Goal: Task Accomplishment & Management: Complete application form

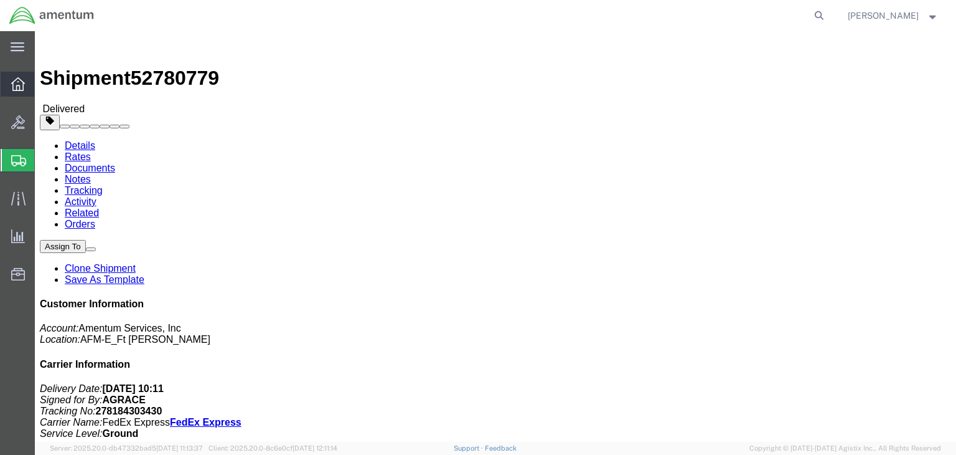
click at [21, 86] on icon at bounding box center [18, 84] width 14 height 14
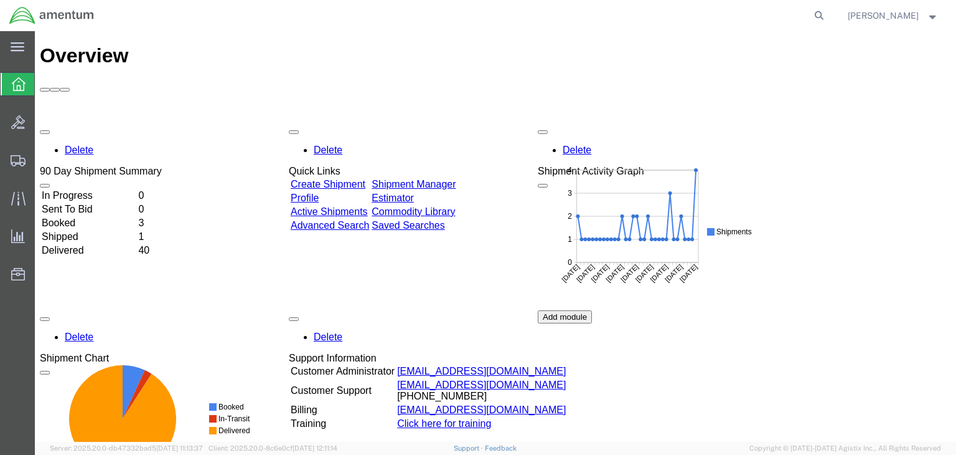
click at [319, 179] on link "Create Shipment" at bounding box center [328, 184] width 75 height 11
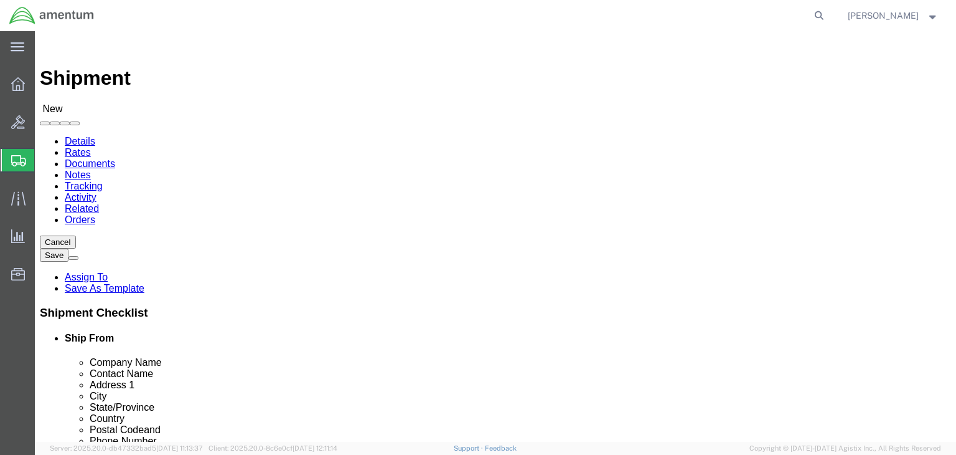
select select
click input "text"
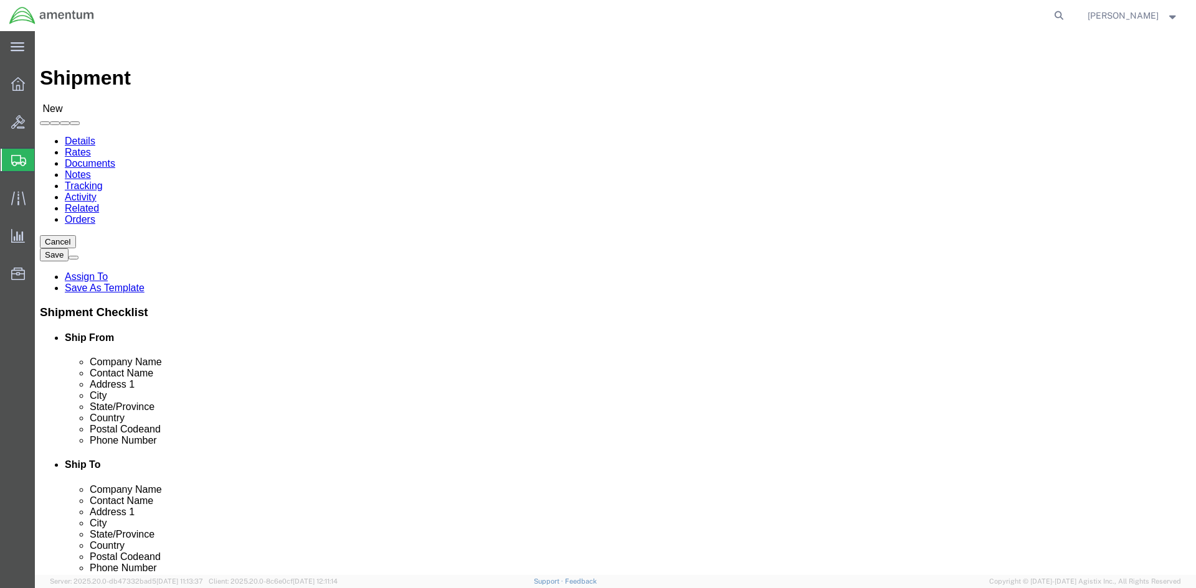
click input "[PERSON_NAME]"
type input "C"
type input "[PERSON_NAME]"
click p "- Amentum - ([PERSON_NAME]) BLDG [STREET_ADDRESS][PERSON_NAME]"
select select
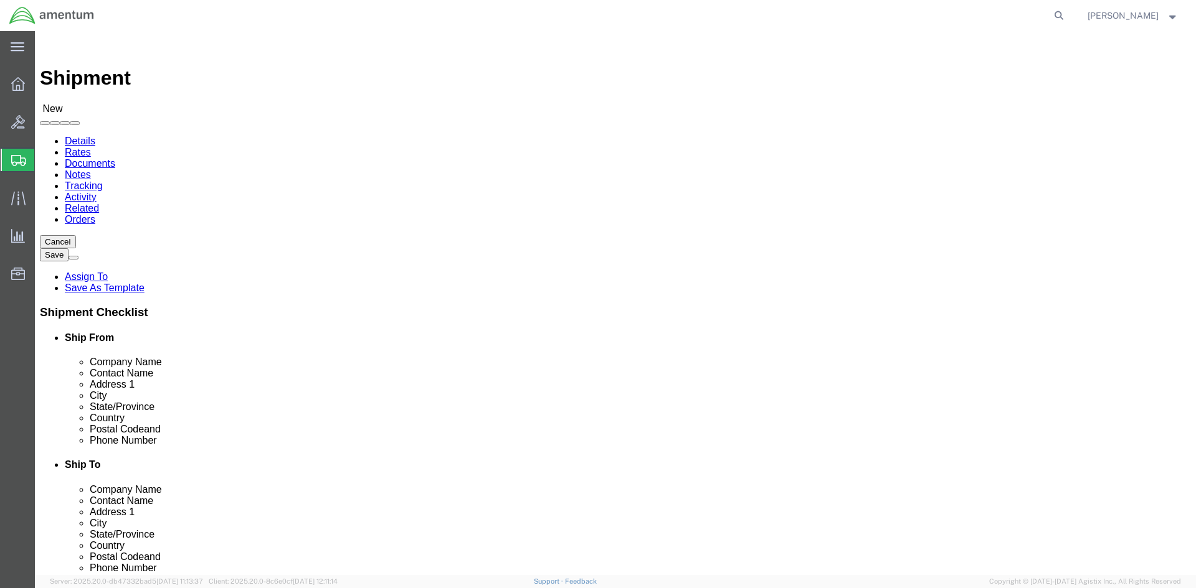
type input "Amentum"
type input "[PERSON_NAME]"
type input "BLDG 7132 BLACKSHEEP RUN"
type input "Fort [PERSON_NAME]"
type input "42223"
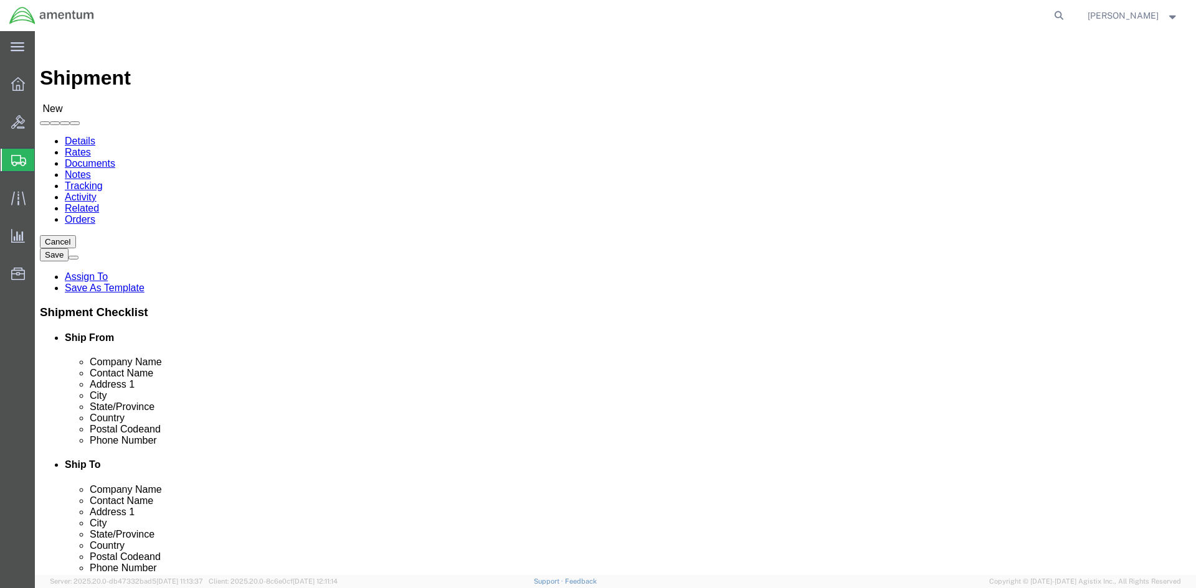
select select "KY"
type input "[PERSON_NAME]"
drag, startPoint x: 218, startPoint y: 422, endPoint x: 233, endPoint y: 420, distance: 15.2
click input "text"
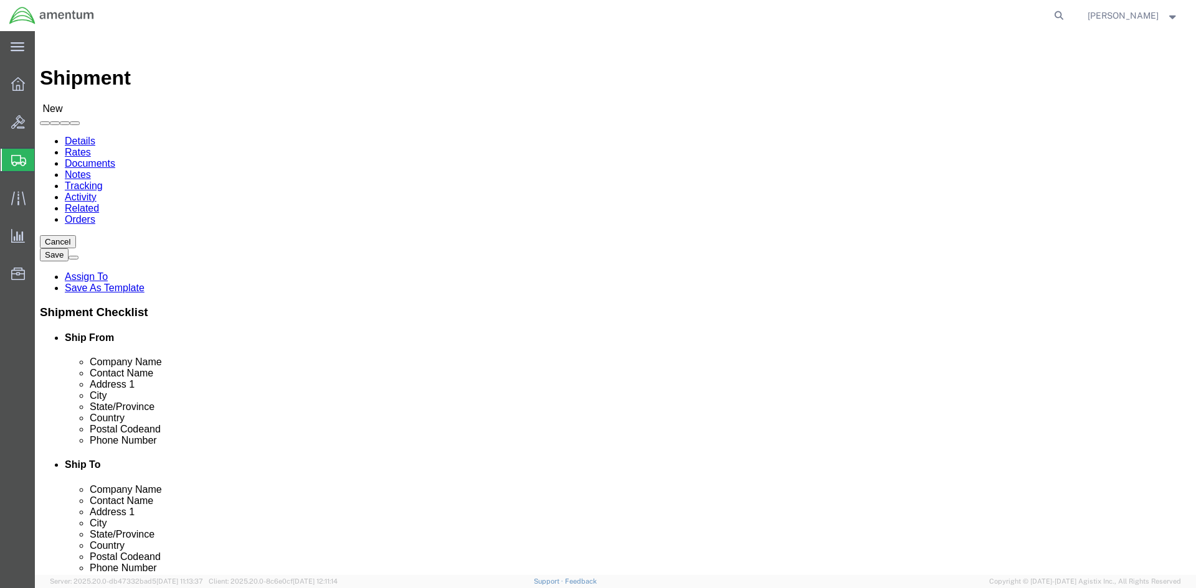
paste input "[PHONE_NUMBER]"
type input "[PHONE_NUMBER]"
click input "text"
type input "[PERSON_NAME]"
click p "- AMCOM/LRC-A LIBERTY - ([PERSON_NAME]) BLDG P-3042 [PERSON_NAME] BLVD., [PERSO…"
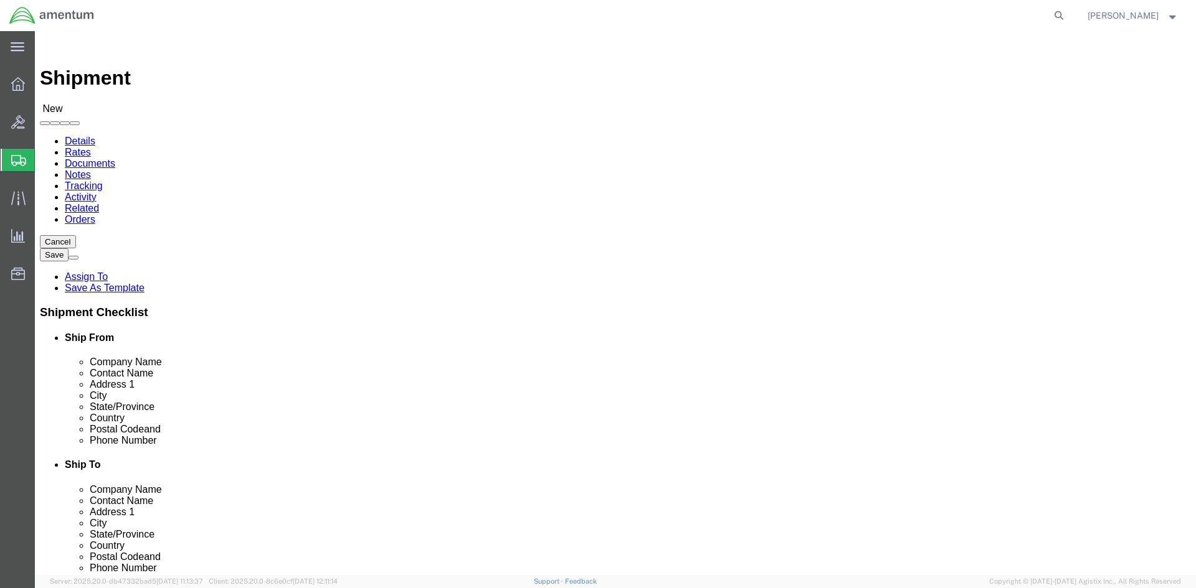
select select
type input "AMCOM/LRC-A LIBERTY"
type input "[PERSON_NAME]"
type input "BLDG P-[STREET_ADDRESS][PERSON_NAME]"
type input "[PERSON_NAME] AAF"
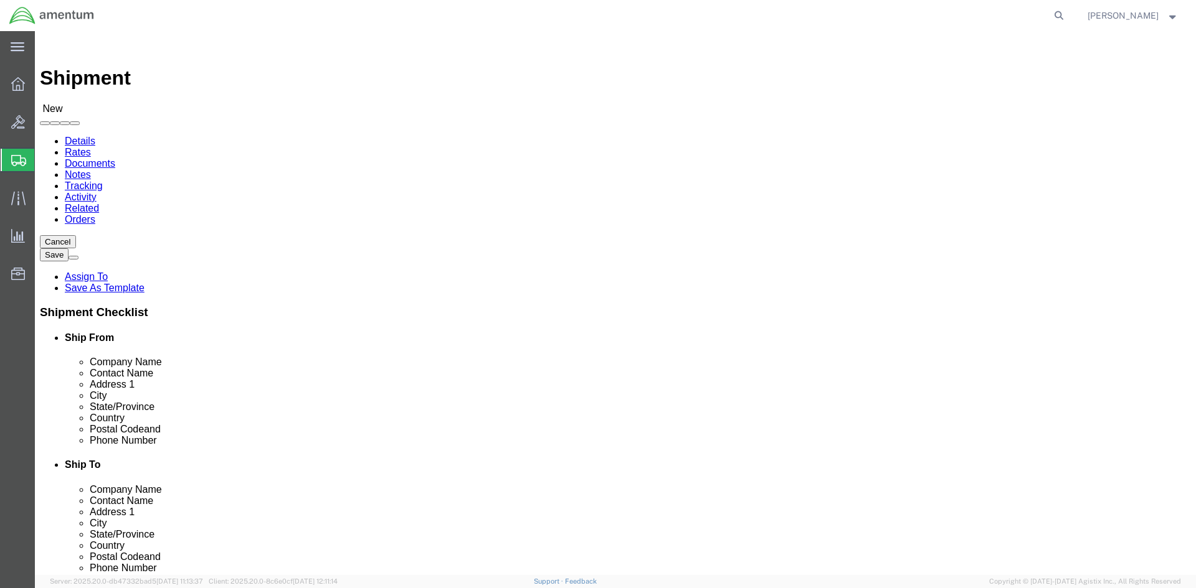
type input "[GEOGRAPHIC_DATA][PERSON_NAME]"
type input "28310"
type input "[PHONE_NUMBER]"
select select "NC"
type input "[PERSON_NAME] - MWO"
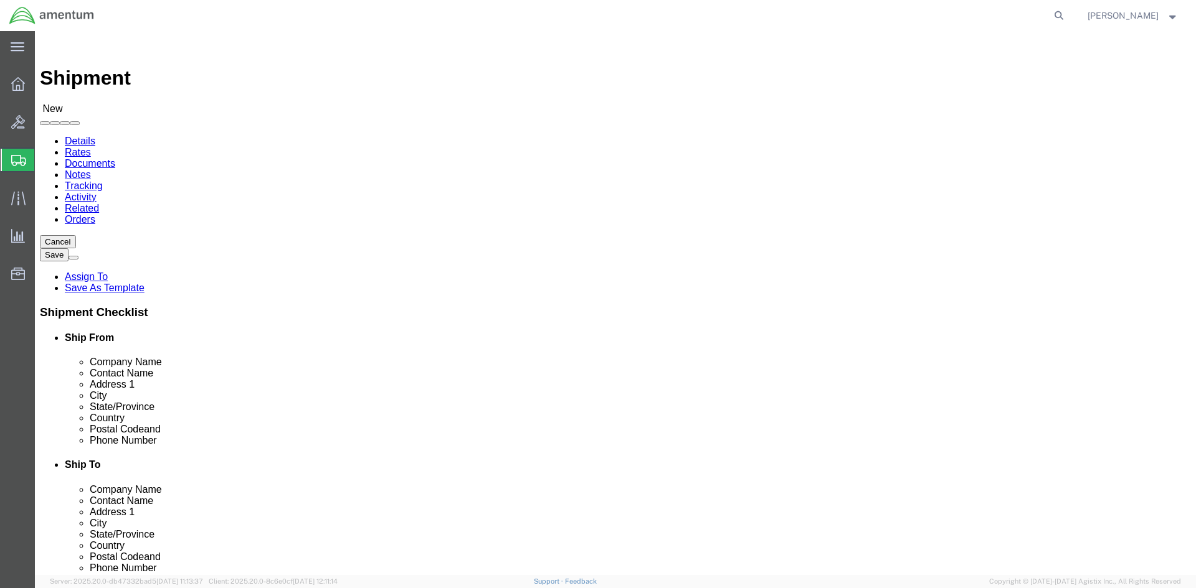
click span
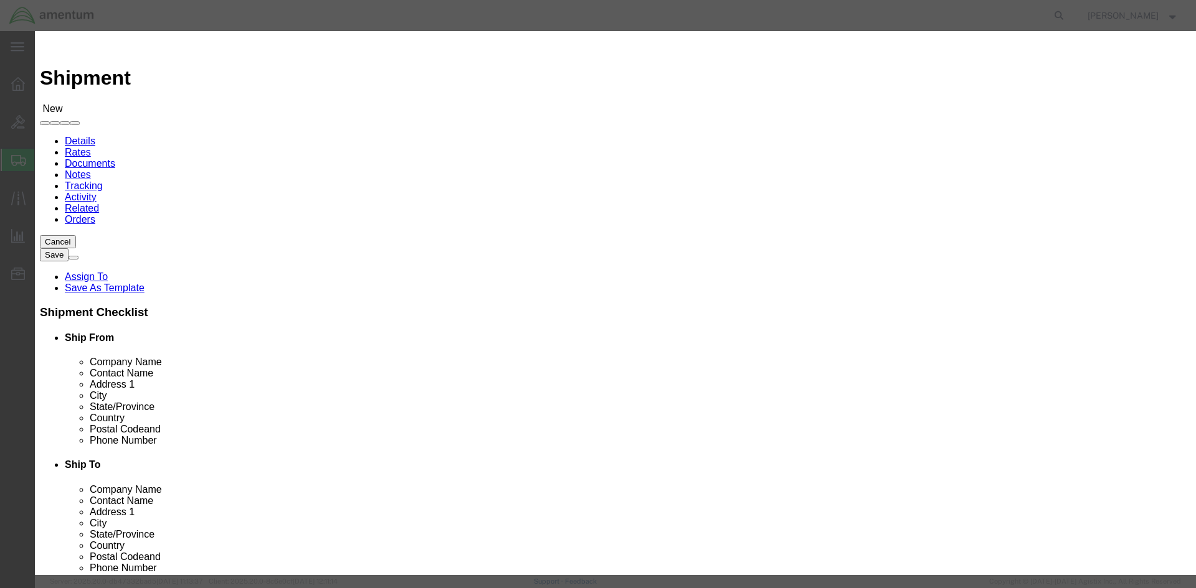
click input "checkbox"
checkbox input "true"
click button "Save"
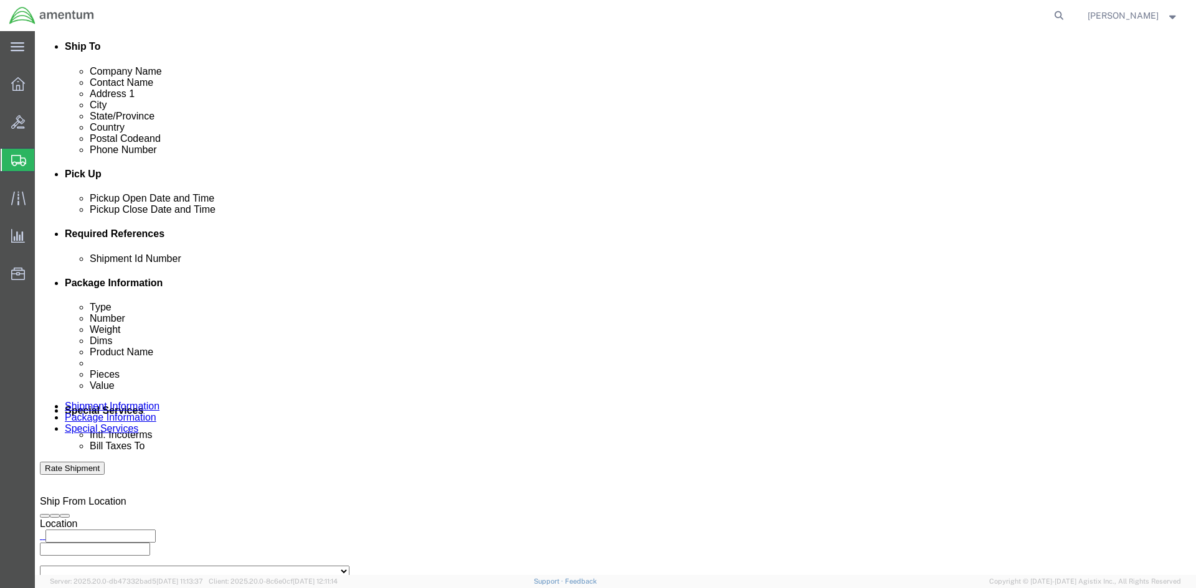
scroll to position [436, 0]
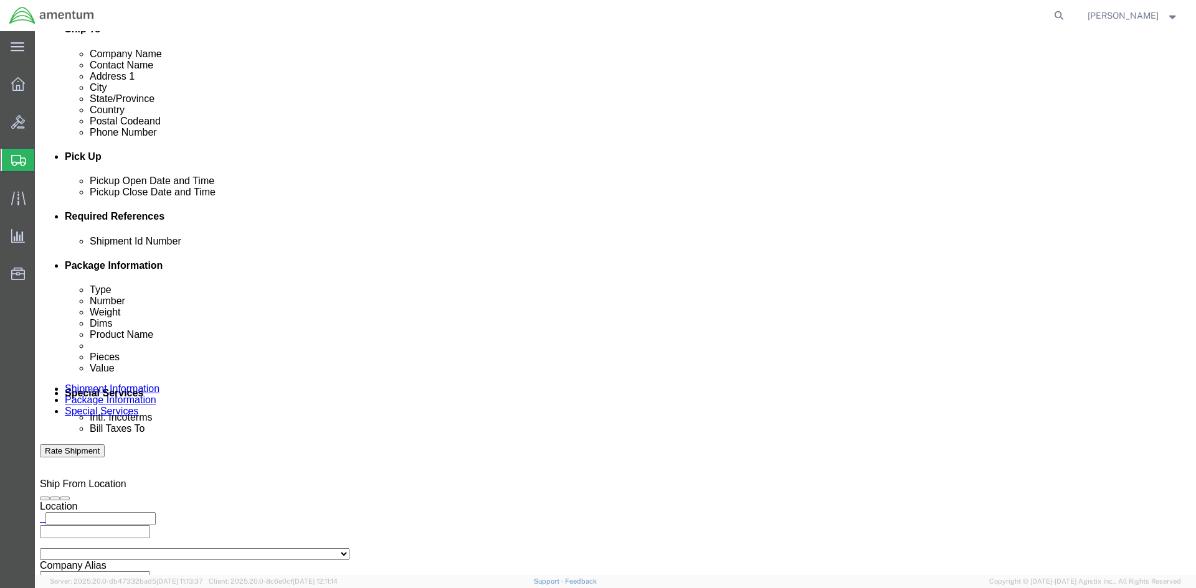
click div
click button "Add reference"
click div
click div "Close Time 6:00 PM [DATE] 6:00 PM - [DATE] 6:00 PM Cancel Apply"
click button "Apply"
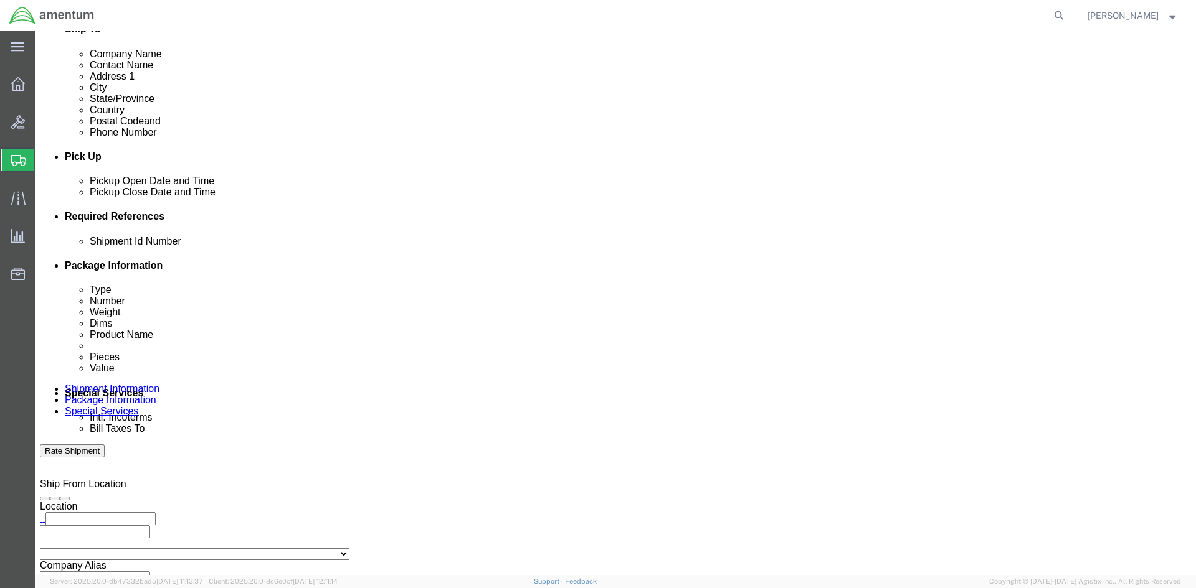
click button "Add reference"
click input "text"
type input "1521GS.004"
click select "Select Account Type Activity ID Airline Appointment Number ASN Batch Request # …"
select select "INVOICE"
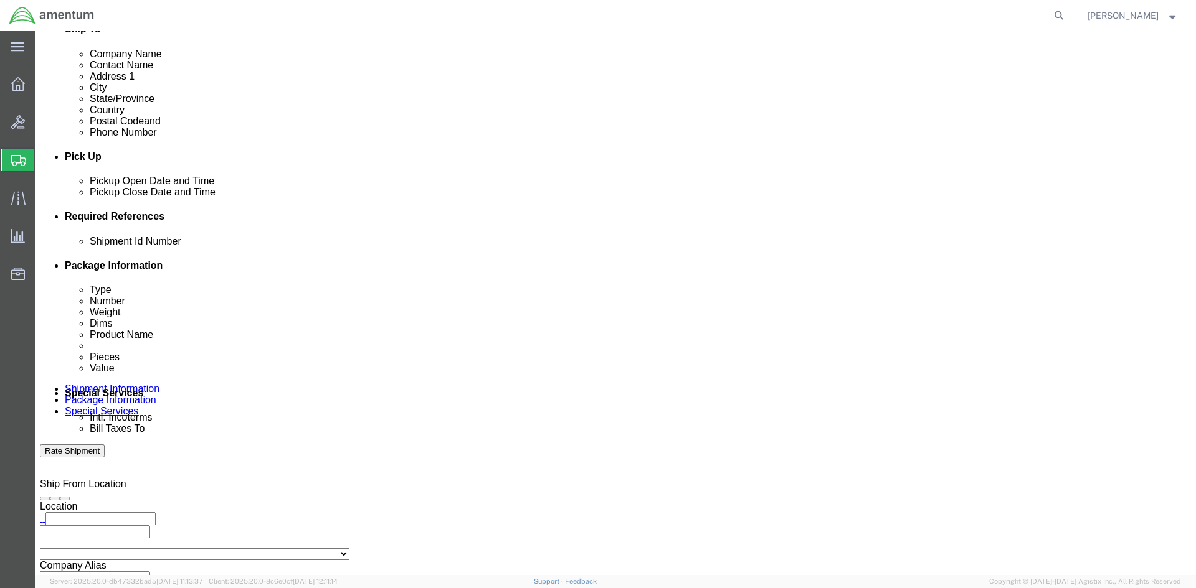
click select "Select Account Type Activity ID Airline Appointment Number ASN Batch Request # …"
click input "text"
type input "1521GS.004"
click select "Select Account Type Activity ID Airline Appointment Number ASN Batch Request # …"
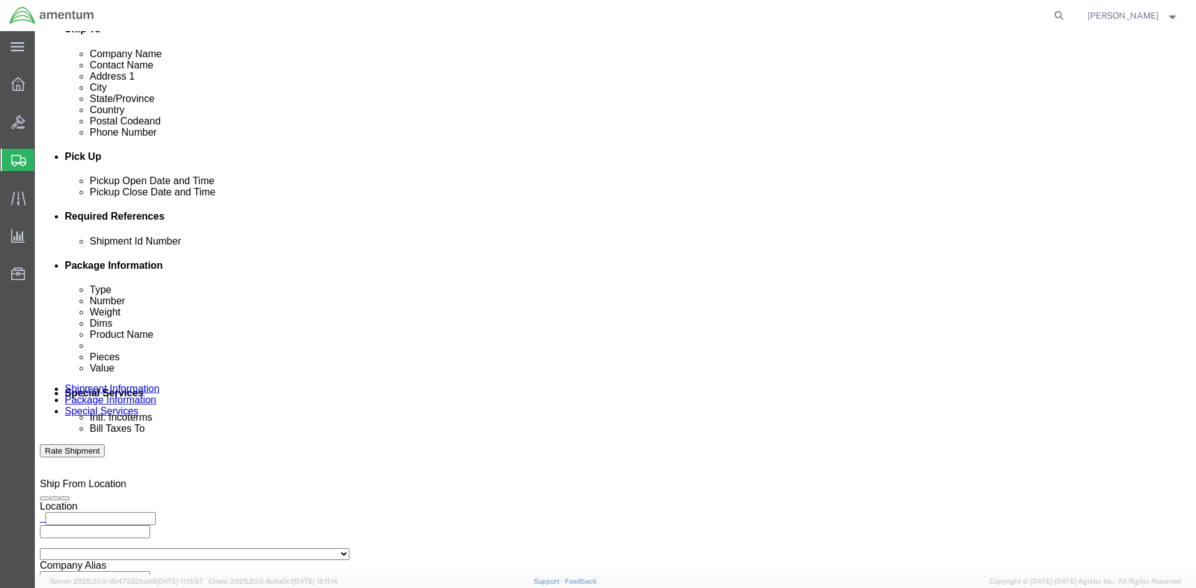
click select "Select Account Type Activity ID Airline Appointment Number ASN Batch Request # …"
select select "PROJNUM"
click select "Select Account Type Activity ID Airline Appointment Number ASN Batch Request # …"
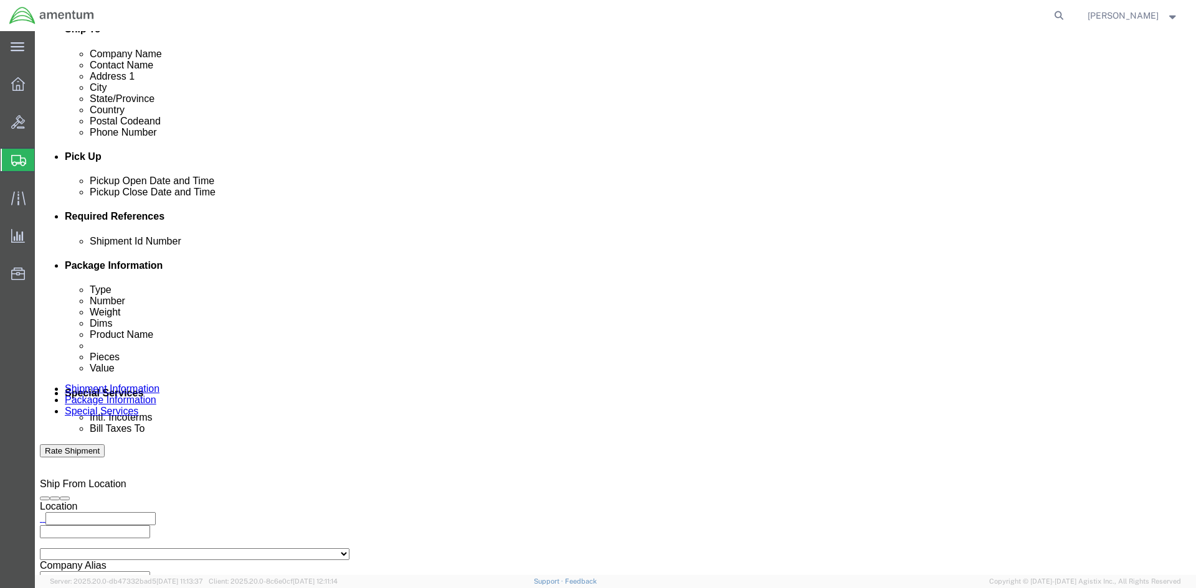
click input "text"
paste input "4998.R.1521.GS.GQ.4H.FLBR.00"
type input "4998.R.1521.GS.GQ.4H.FLBR.00"
click button "Add reference"
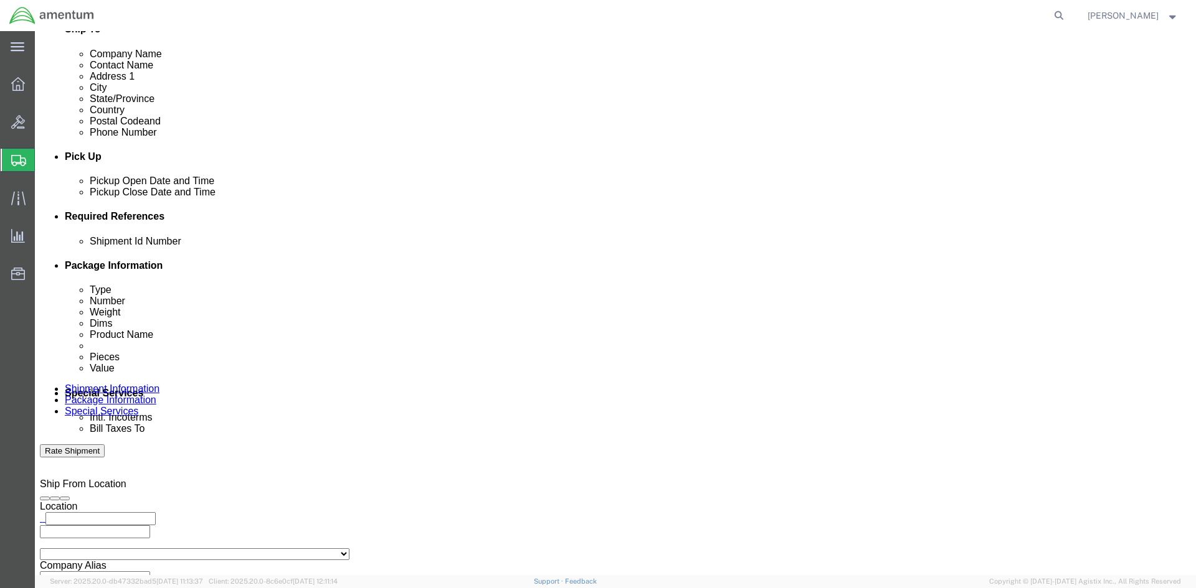
scroll to position [0, 0]
click select "Select Account Type Activity ID Airline Appointment Number ASN Batch Request # …"
select select "PURCHORD"
click select "Select Account Type Activity ID Airline Appointment Number ASN Batch Request # …"
click input "text"
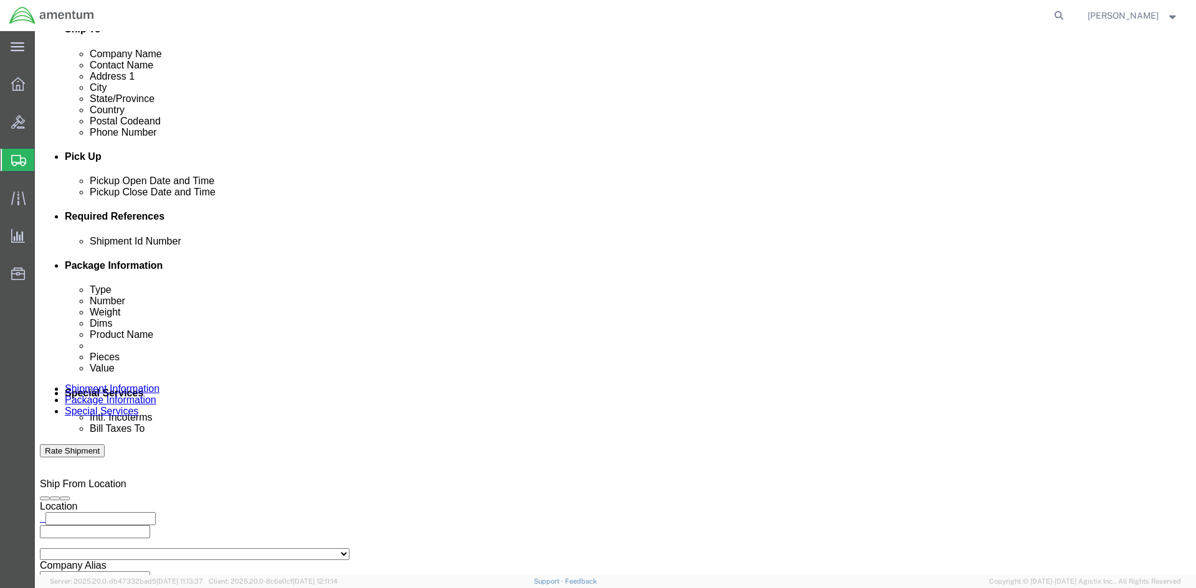
paste input "4998.R.1521.GS.GQ.4H.FLBR.00"
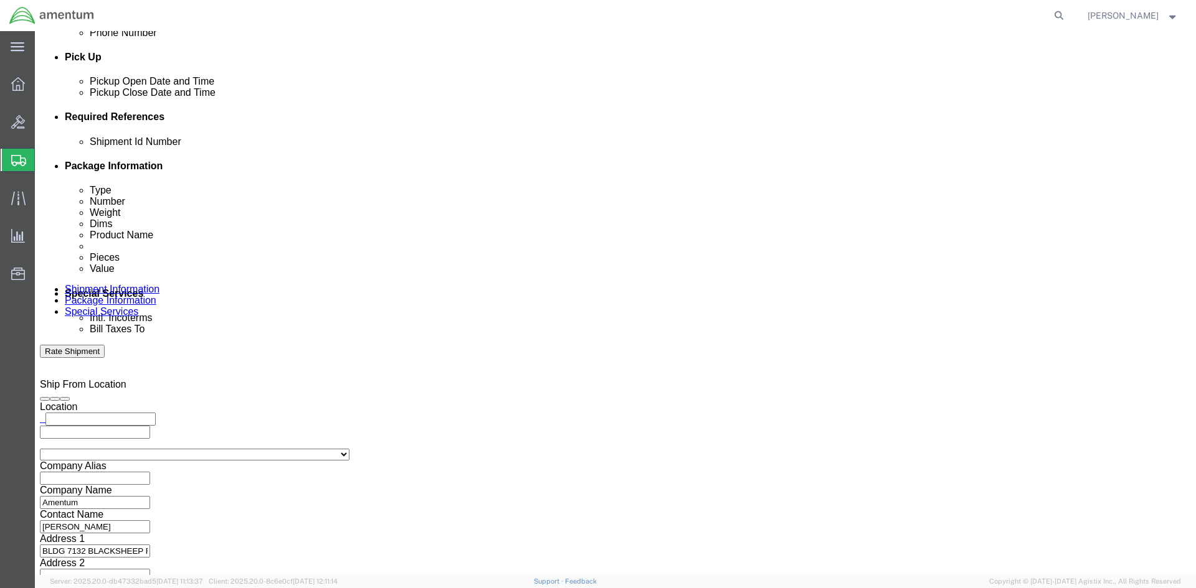
scroll to position [549, 0]
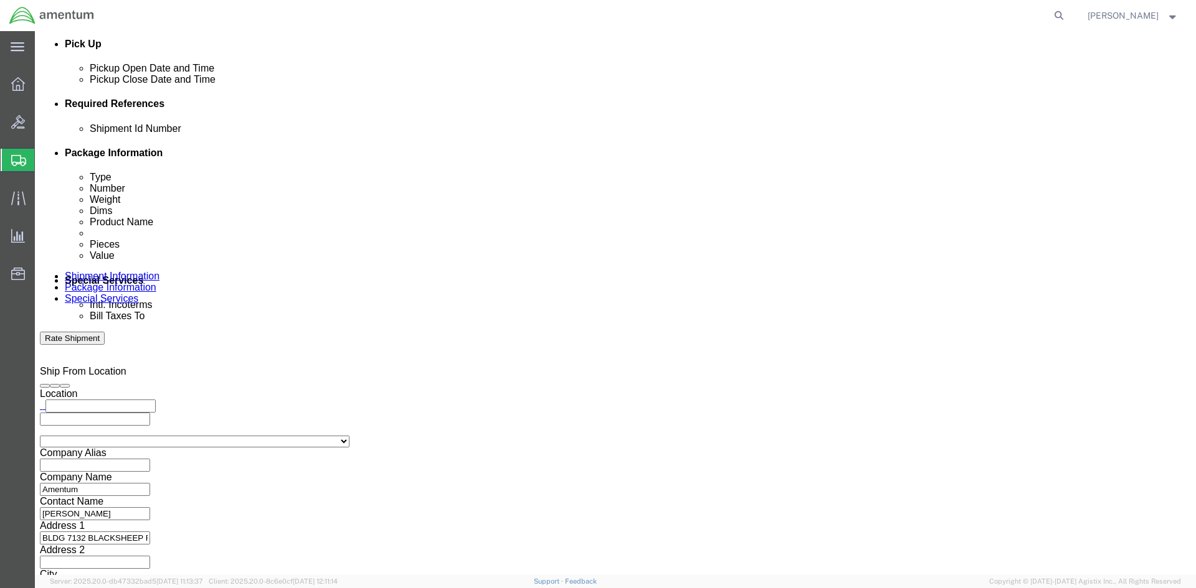
type input "4998.R.1521.GS.GQ.4H.FLBR.00"
click button "Continue"
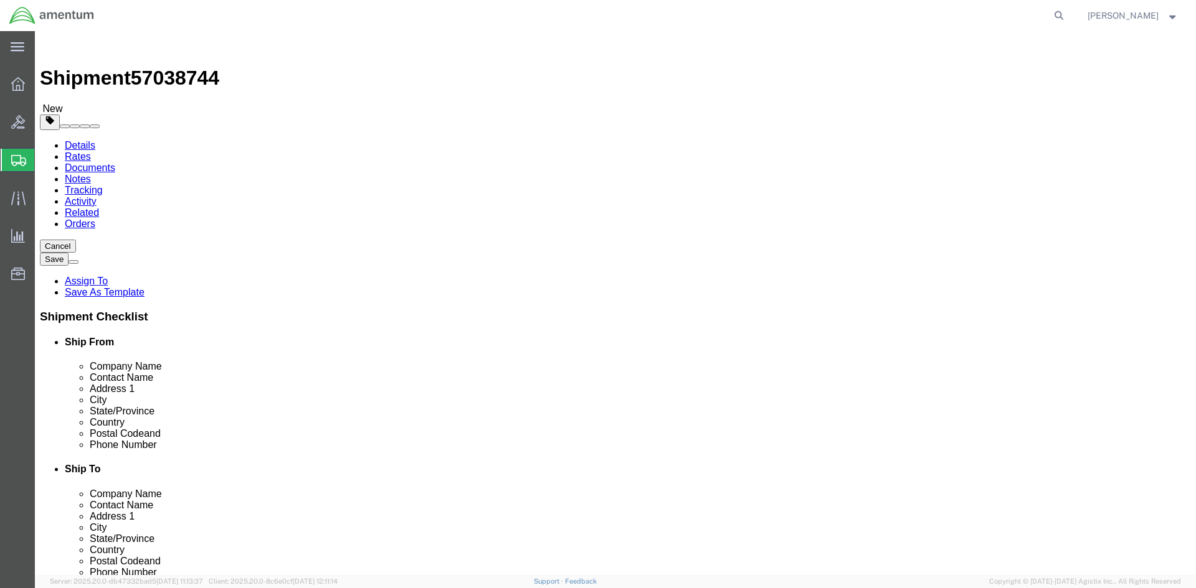
drag, startPoint x: 225, startPoint y: 214, endPoint x: 283, endPoint y: 225, distance: 59.5
click select "Select BCK Boxes Bale(s) Basket(s) Bolt(s) Bottle(s) Buckets Bulk Bundle(s) Can…"
select select "YRPK"
click select "Select BCK Boxes Bale(s) Basket(s) Bolt(s) Bottle(s) Buckets Bulk Bundle(s) Can…"
click input "text"
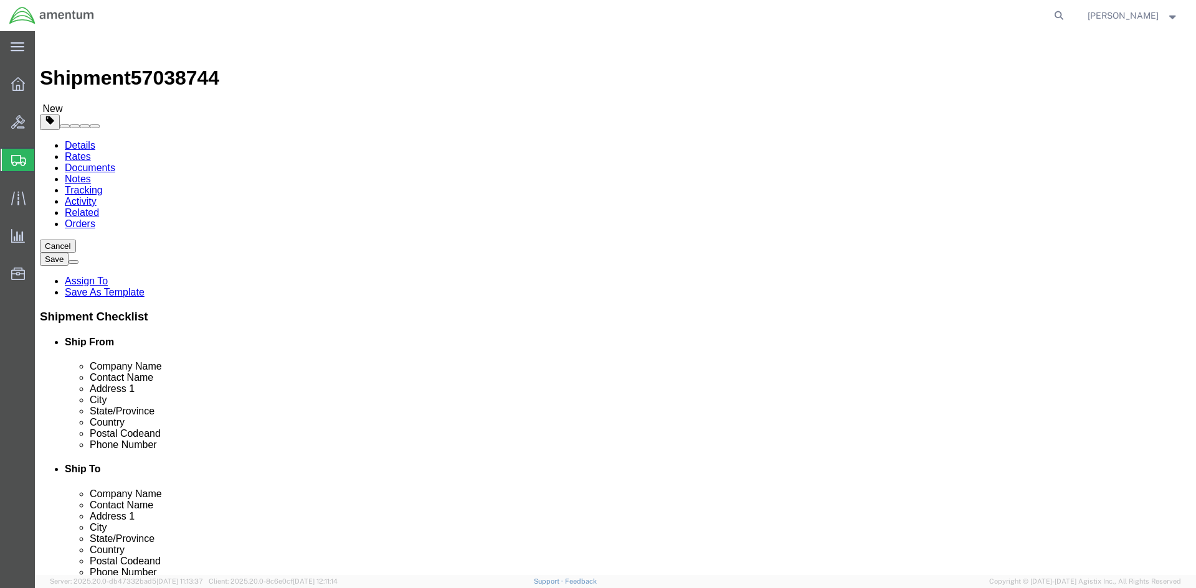
type input "15"
click input "text"
type input "8"
click input "text"
type input "9"
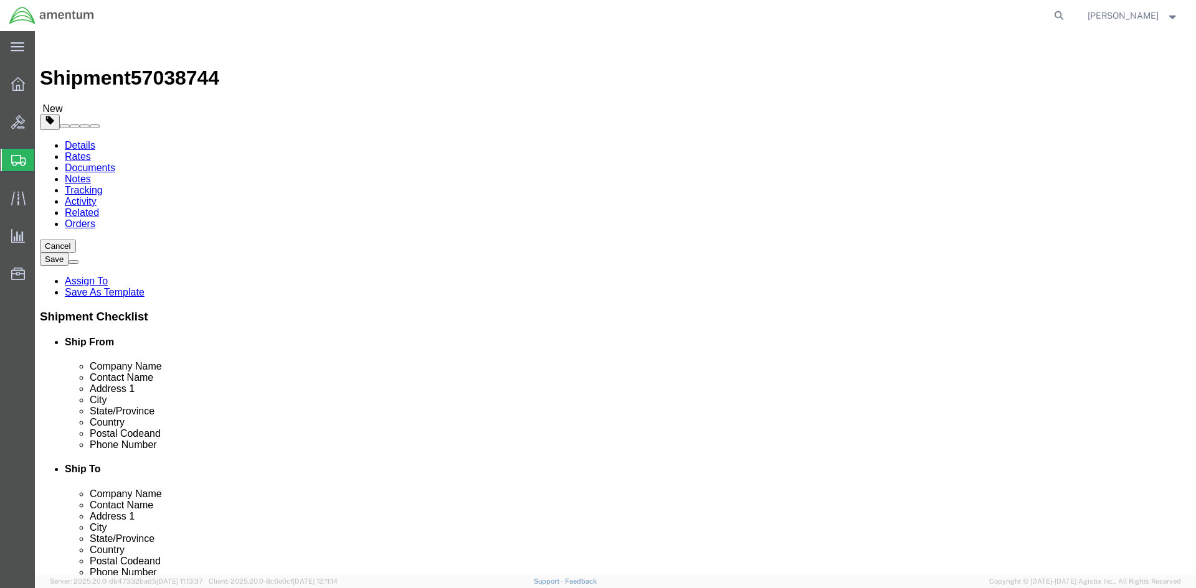
click input "0.00"
type input "0"
click input "text"
type input "8"
click button "Continue"
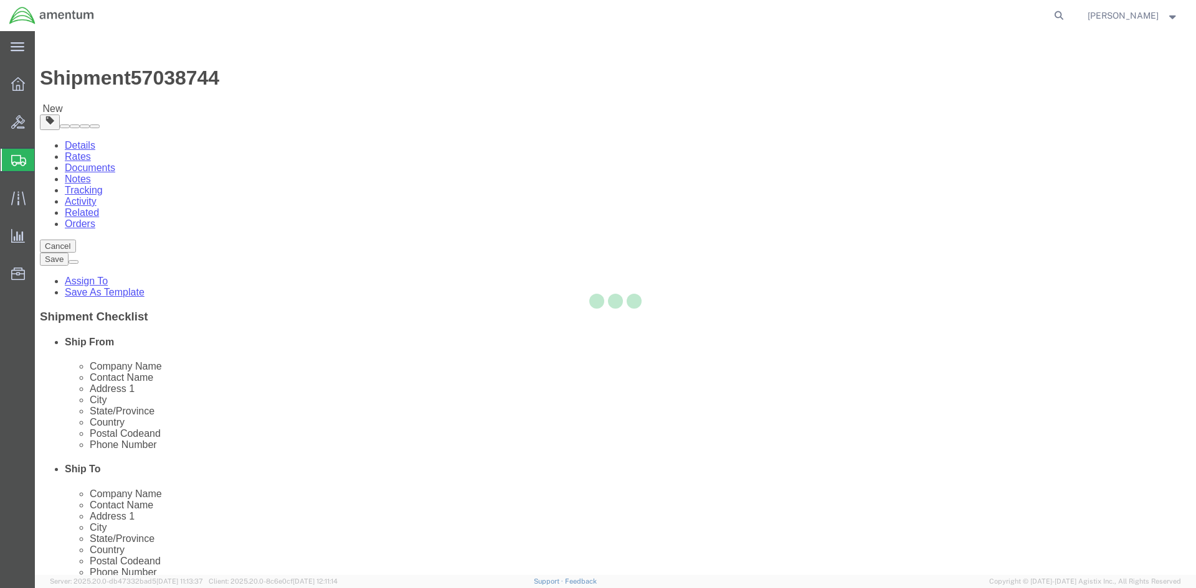
select select
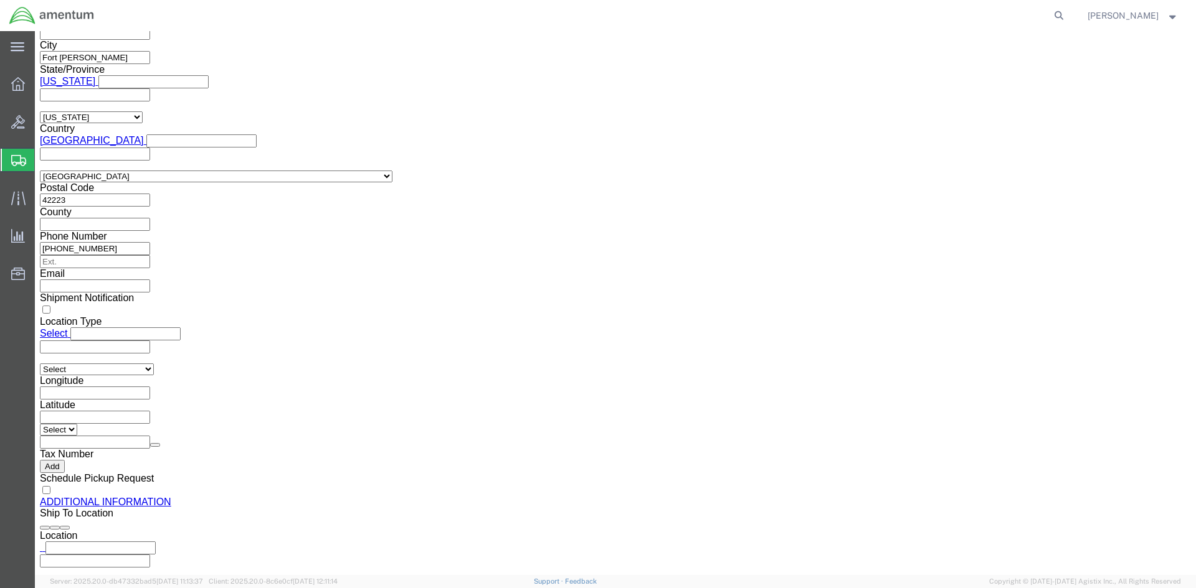
scroll to position [1136, 0]
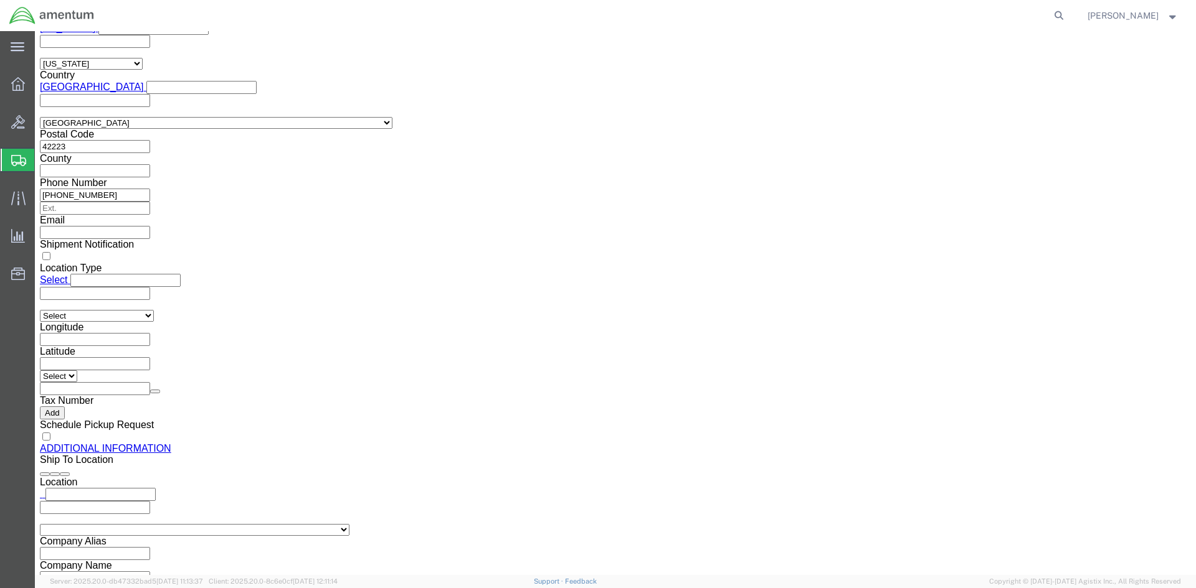
click button "Previous"
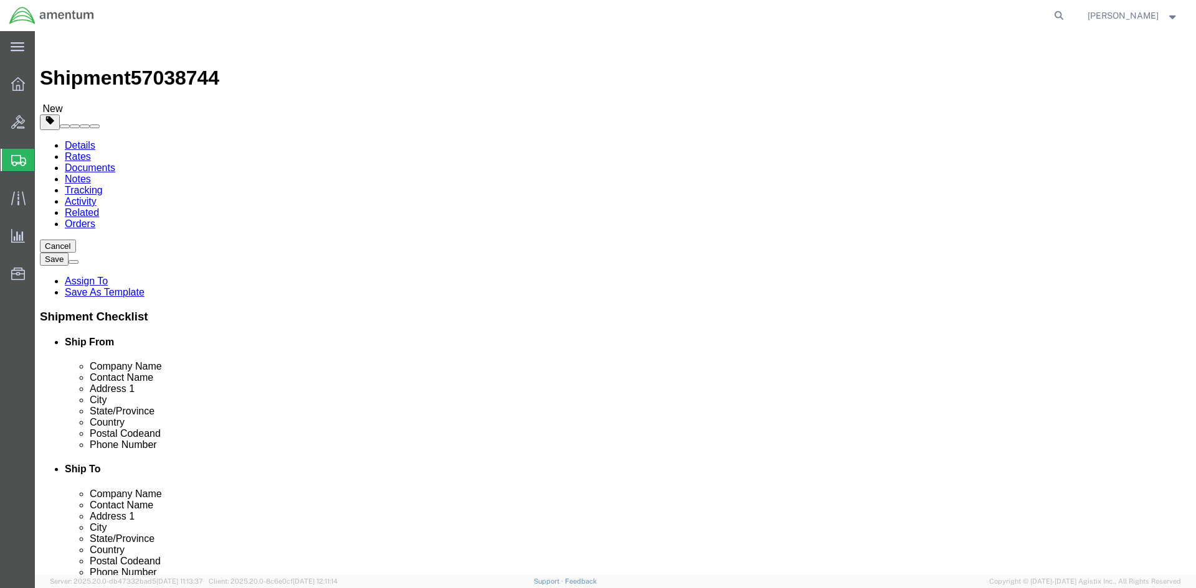
click link "Add Content"
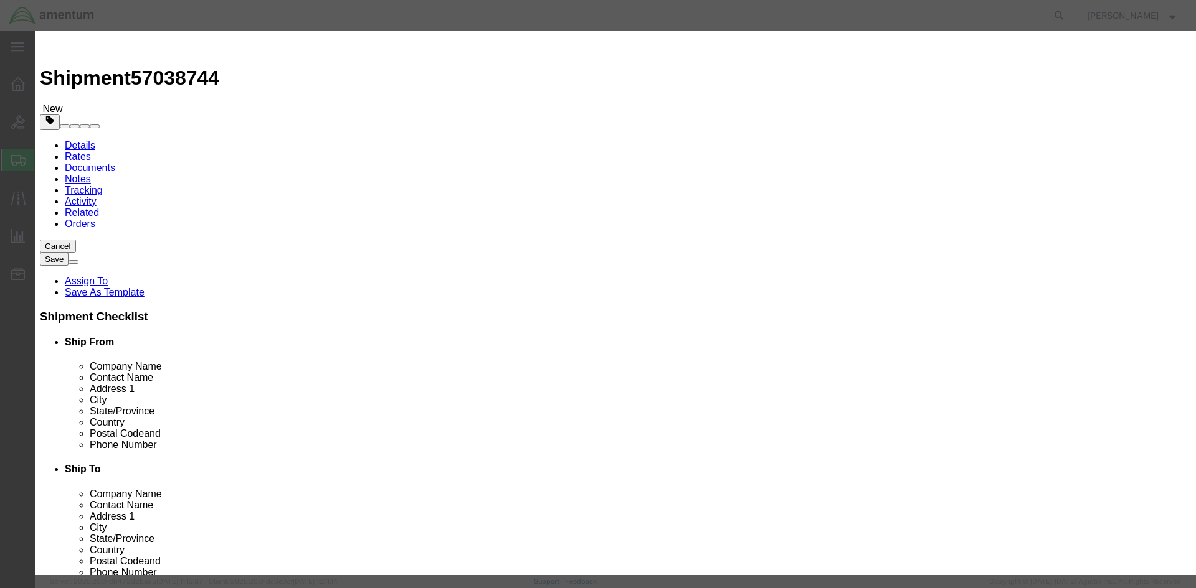
click input "text"
type input "SOUNPROOF"
type input "1"
type input "2"
click input "SOUNPROOF"
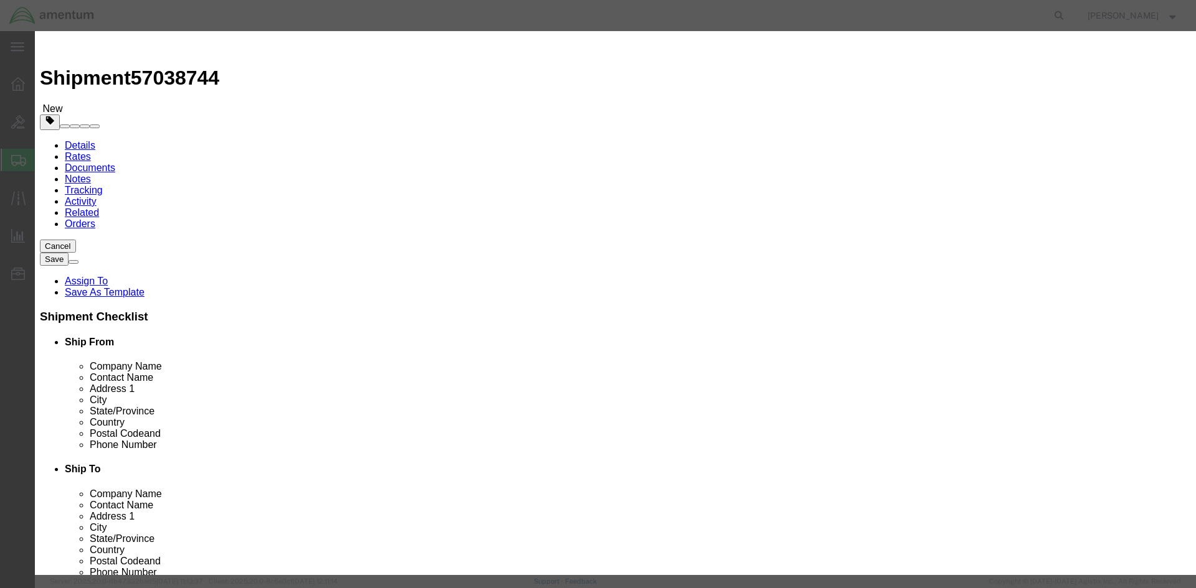
type input "SOUNDPROOF"
click textarea
paste textarea "PN 724E4120-16"
click textarea "PN 724E4120-16"
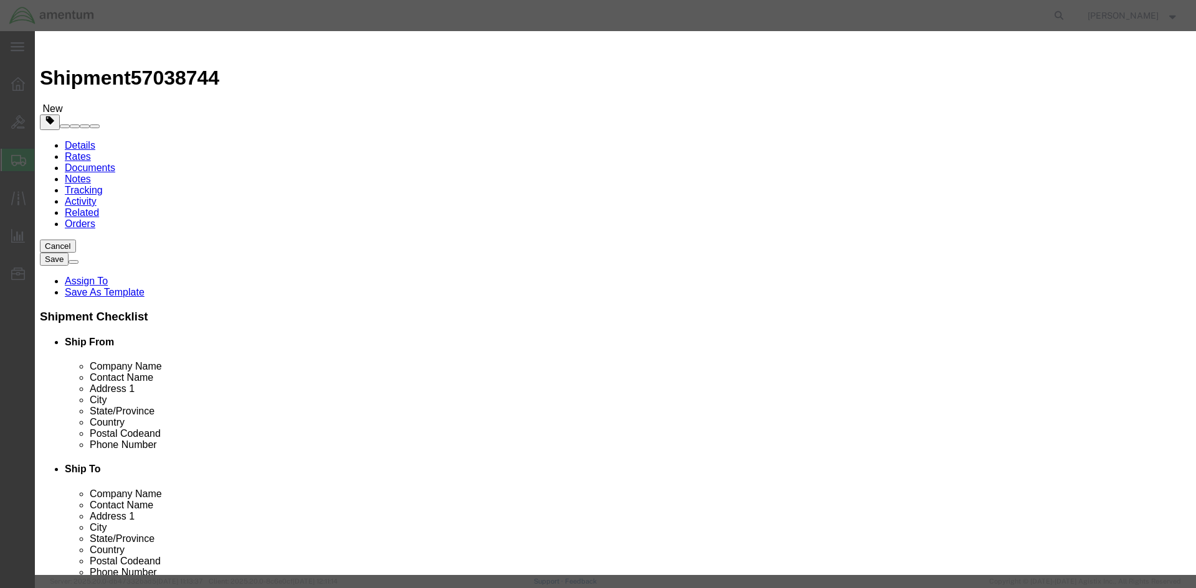
paste textarea "AVR2 Kit 1079958"
type textarea "PN 724E4120-16; AVR2 Kit 1079958"
click input "text"
type input "500"
click button "Save & Close"
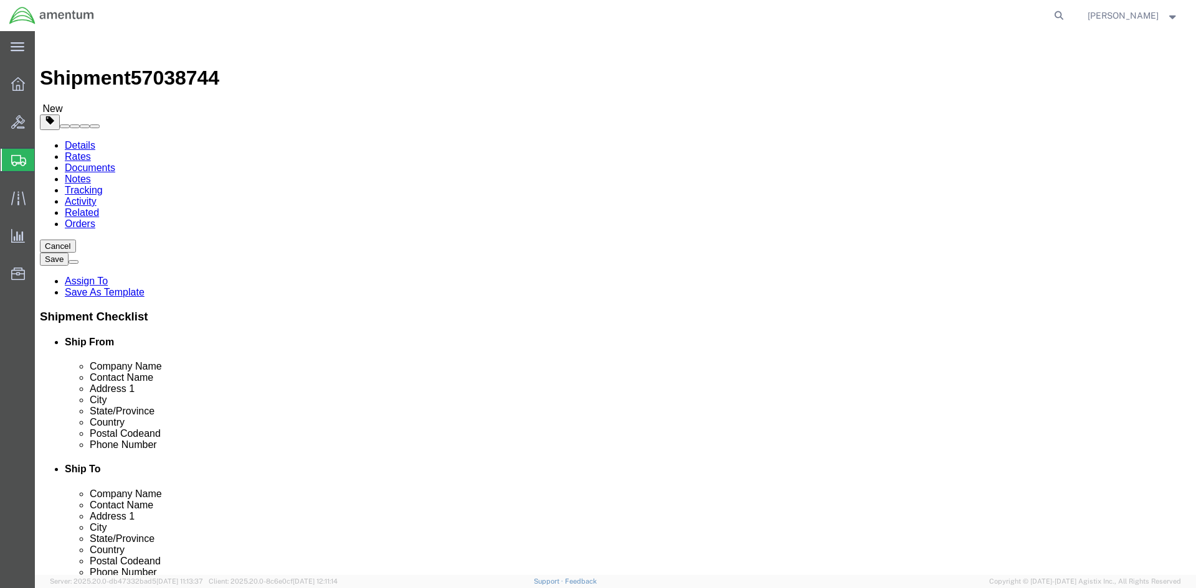
click button "Rate Shipment"
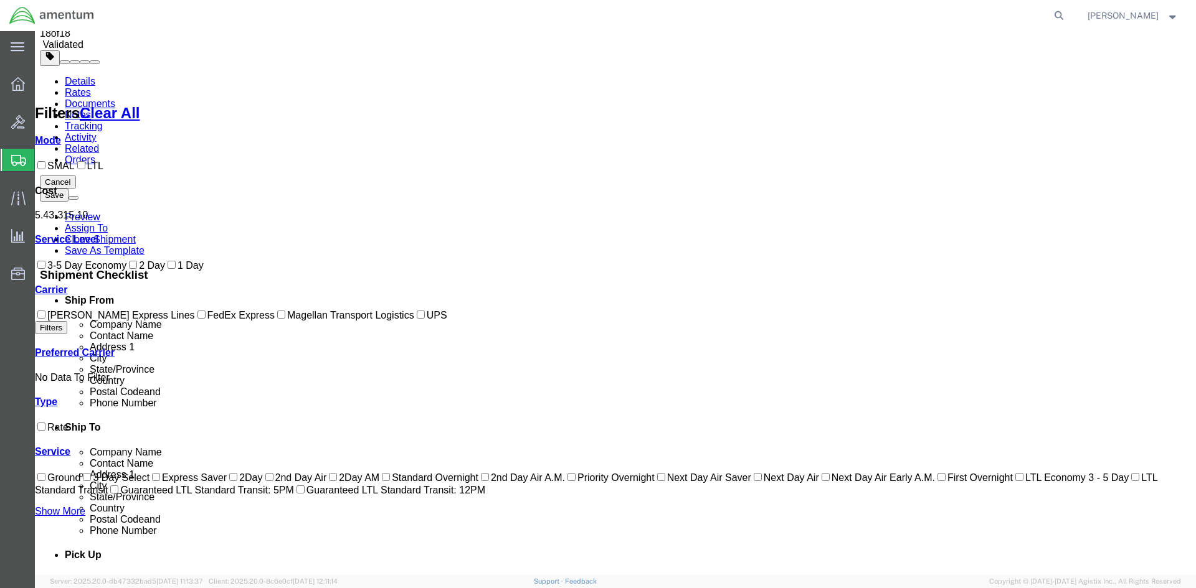
scroll to position [93, 0]
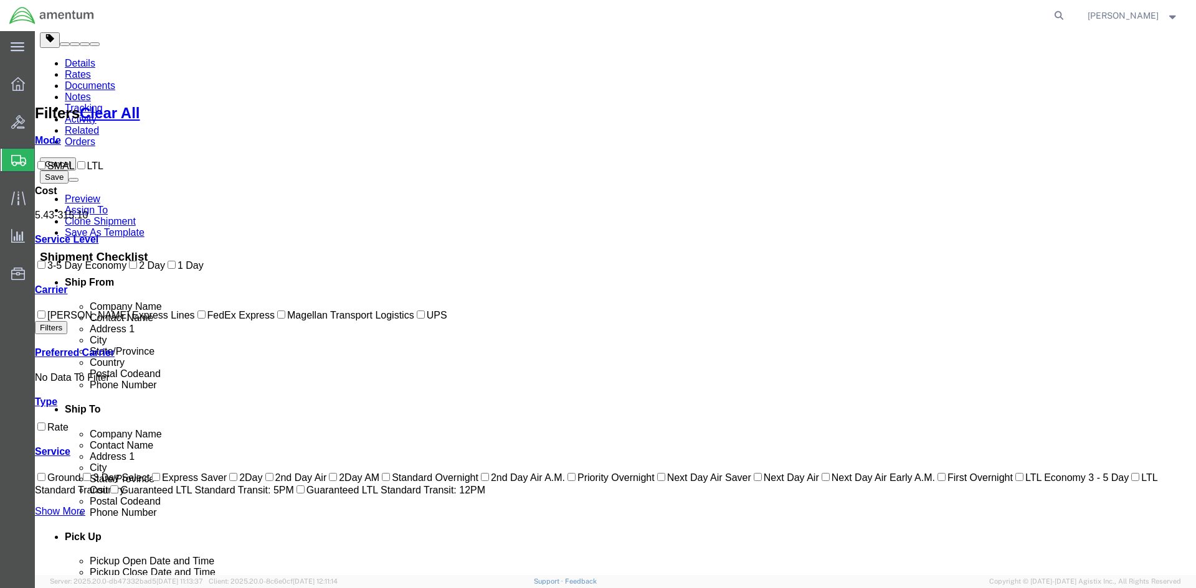
checkbox input "true"
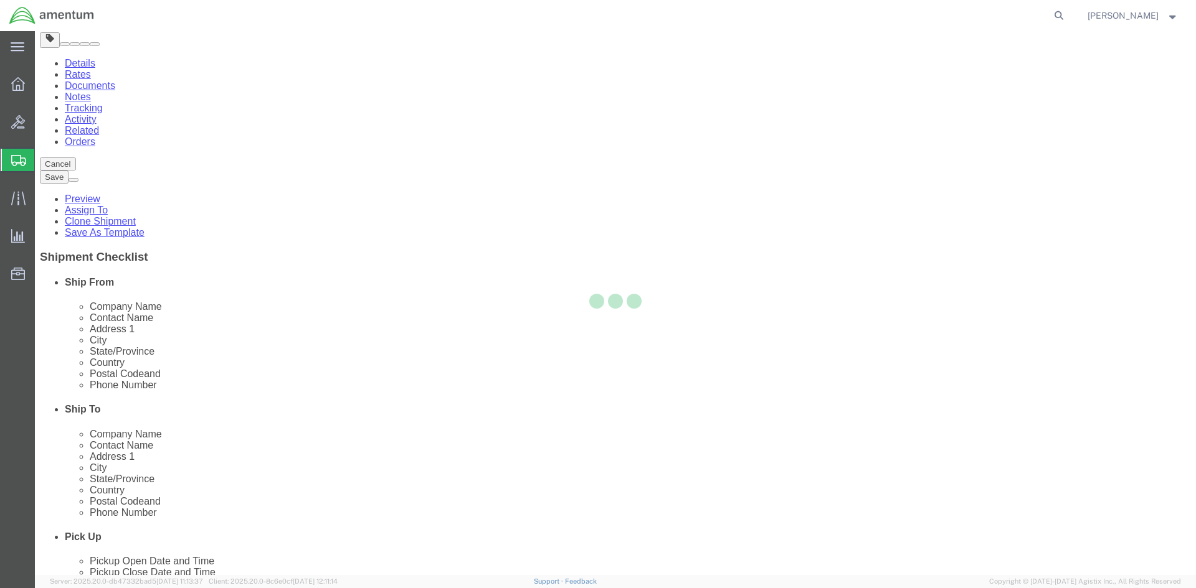
scroll to position [0, 0]
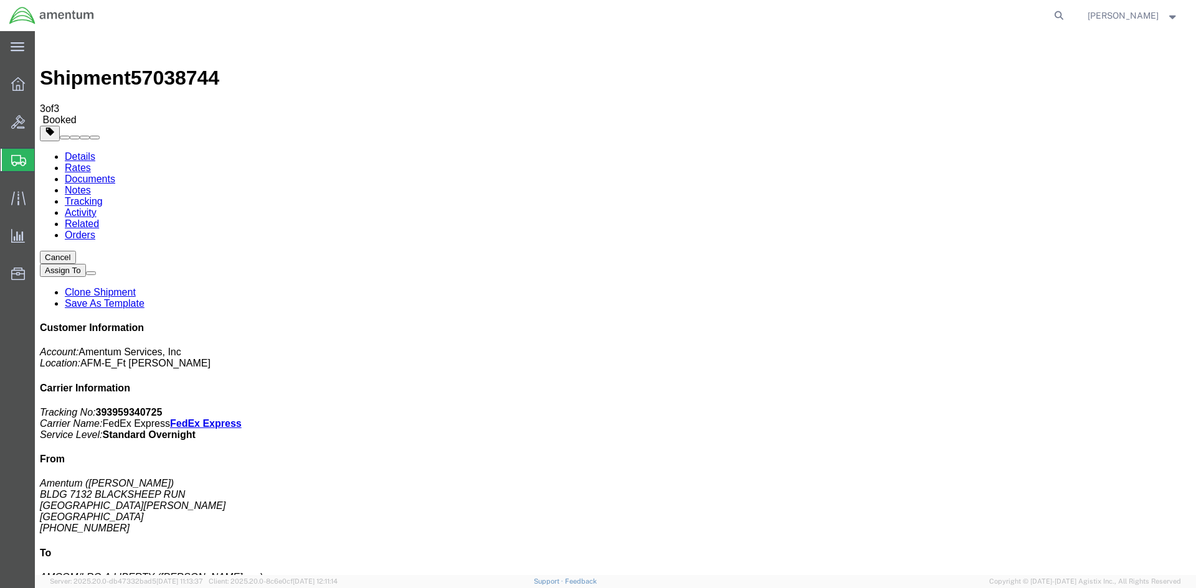
drag, startPoint x: 523, startPoint y: 217, endPoint x: 884, endPoint y: 425, distance: 415.9
